Goal: Information Seeking & Learning: Learn about a topic

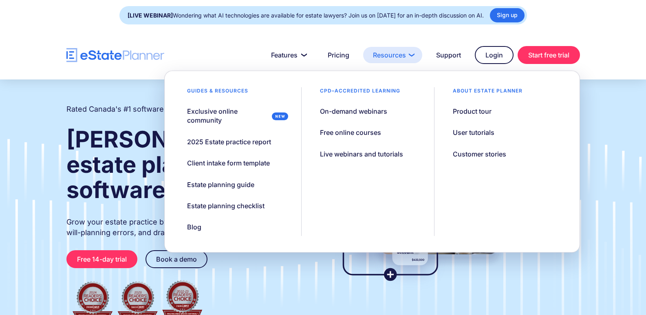
click at [391, 57] on link "Resources" at bounding box center [392, 55] width 59 height 16
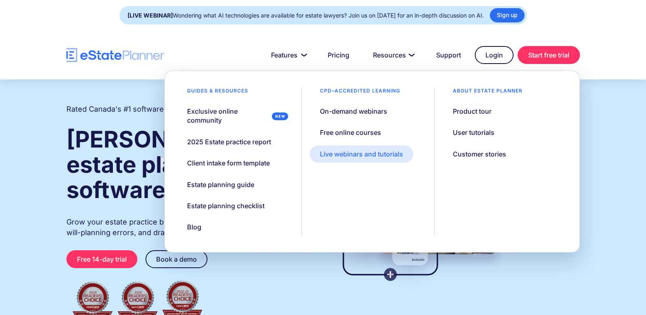
click at [342, 151] on div "Live webinars and tutorials" at bounding box center [361, 154] width 83 height 9
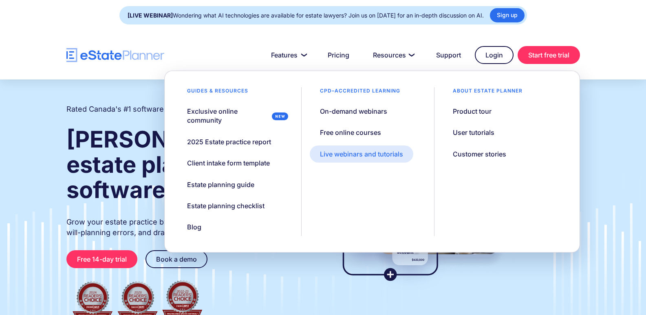
click at [342, 151] on div "Live webinars and tutorials" at bounding box center [361, 154] width 83 height 9
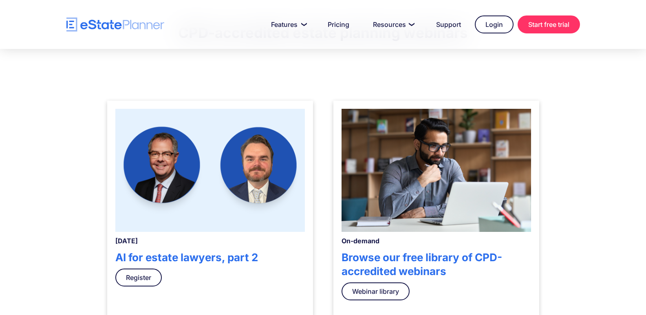
scroll to position [326, 0]
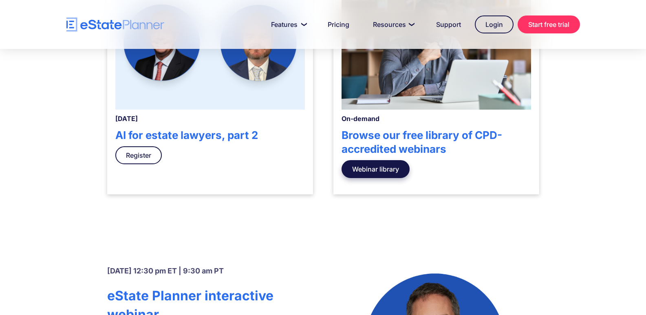
click at [373, 171] on link "Webinar library" at bounding box center [376, 169] width 68 height 18
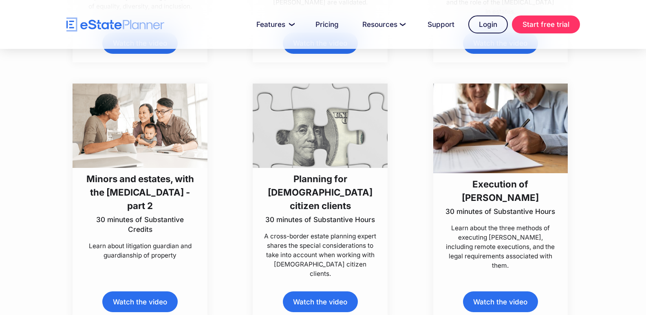
scroll to position [2772, 0]
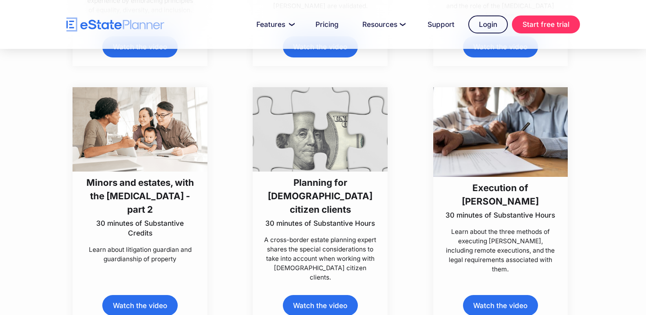
click at [491, 168] on img at bounding box center [500, 132] width 135 height 90
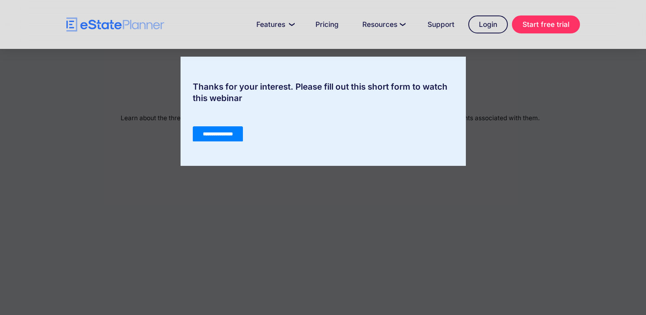
click at [208, 131] on input "**********" at bounding box center [217, 133] width 50 height 15
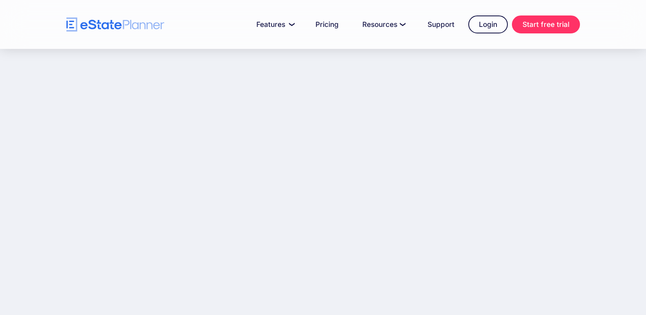
scroll to position [122, 0]
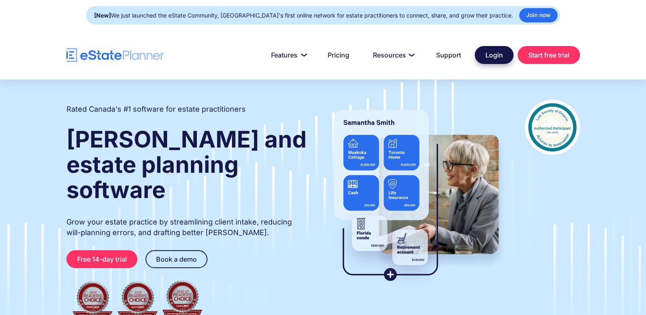
click at [492, 58] on link "Login" at bounding box center [494, 55] width 39 height 18
